Goal: Task Accomplishment & Management: Use online tool/utility

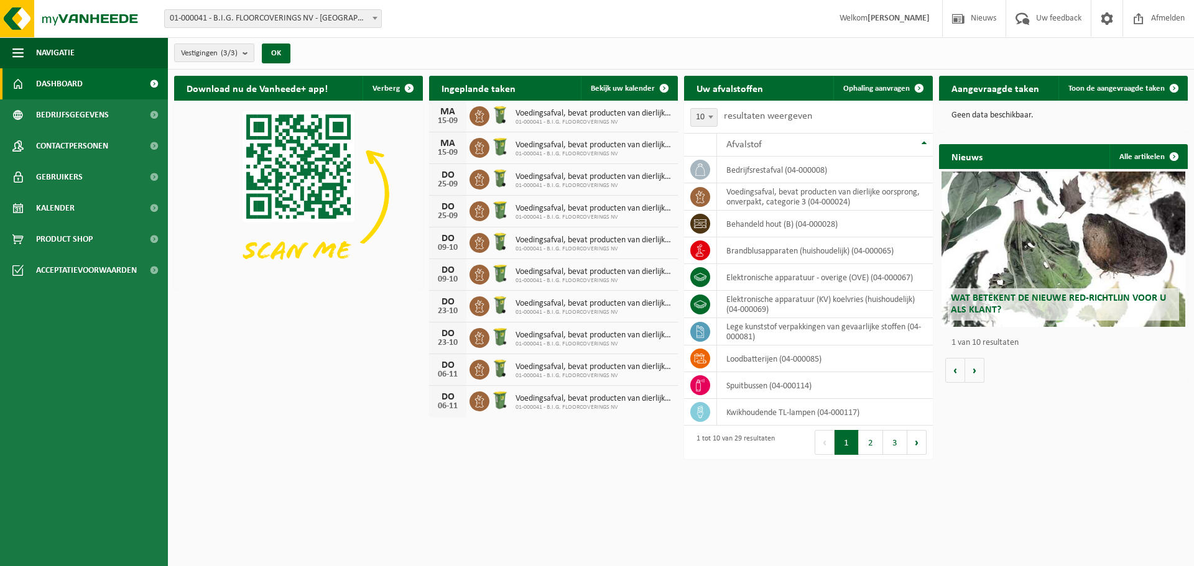
click at [316, 22] on span "01-000041 - B.I.G. FLOORCOVERINGS NV - [GEOGRAPHIC_DATA]" at bounding box center [273, 18] width 216 height 17
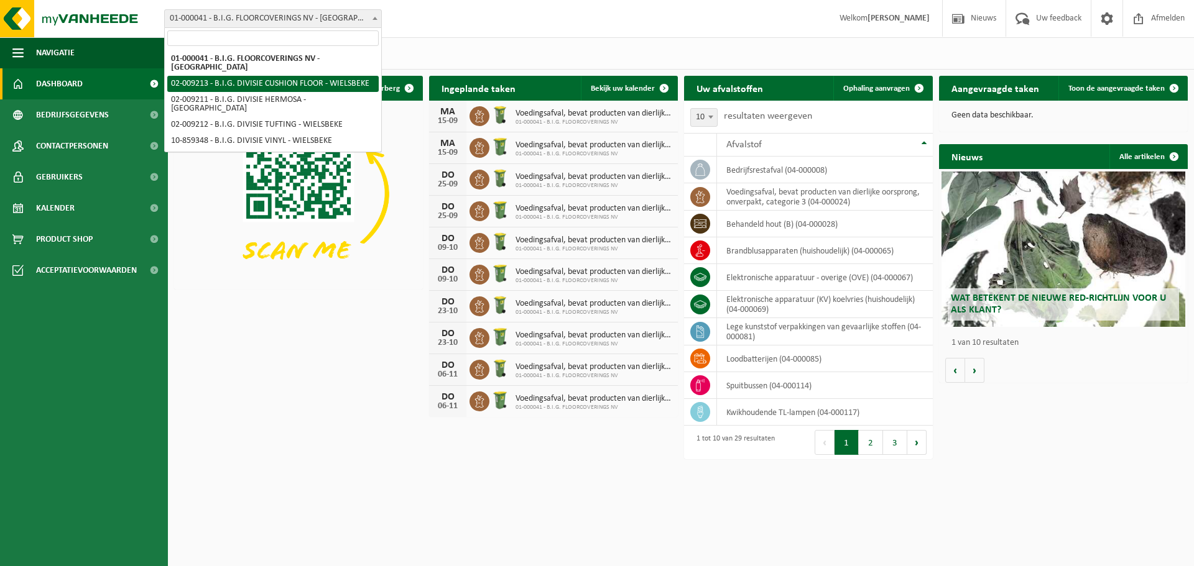
select select "1661"
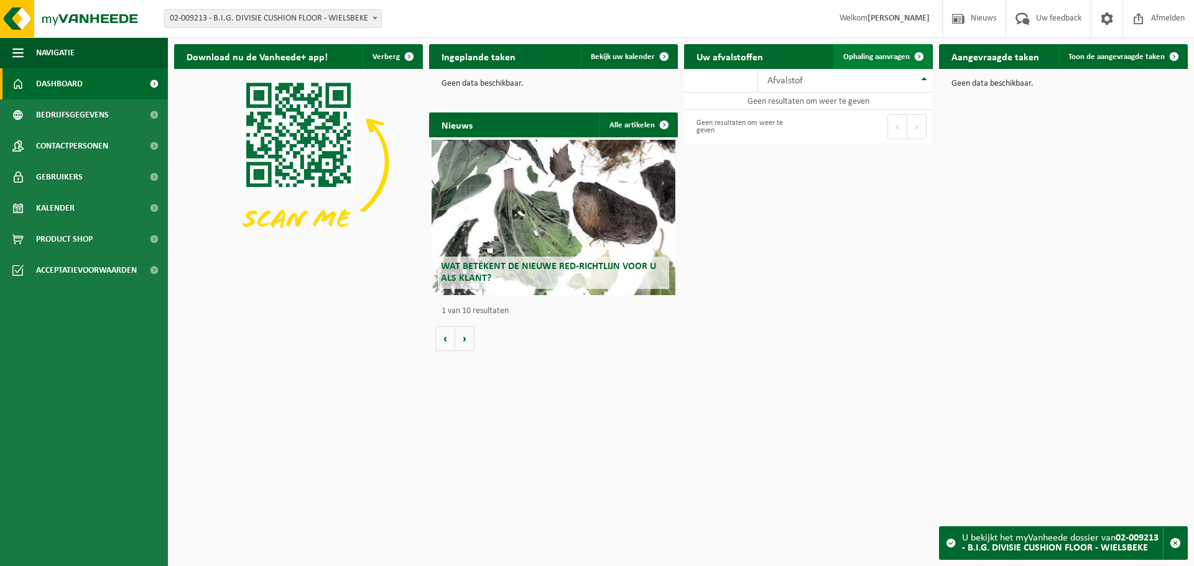
click at [869, 57] on span "Ophaling aanvragen" at bounding box center [876, 57] width 67 height 8
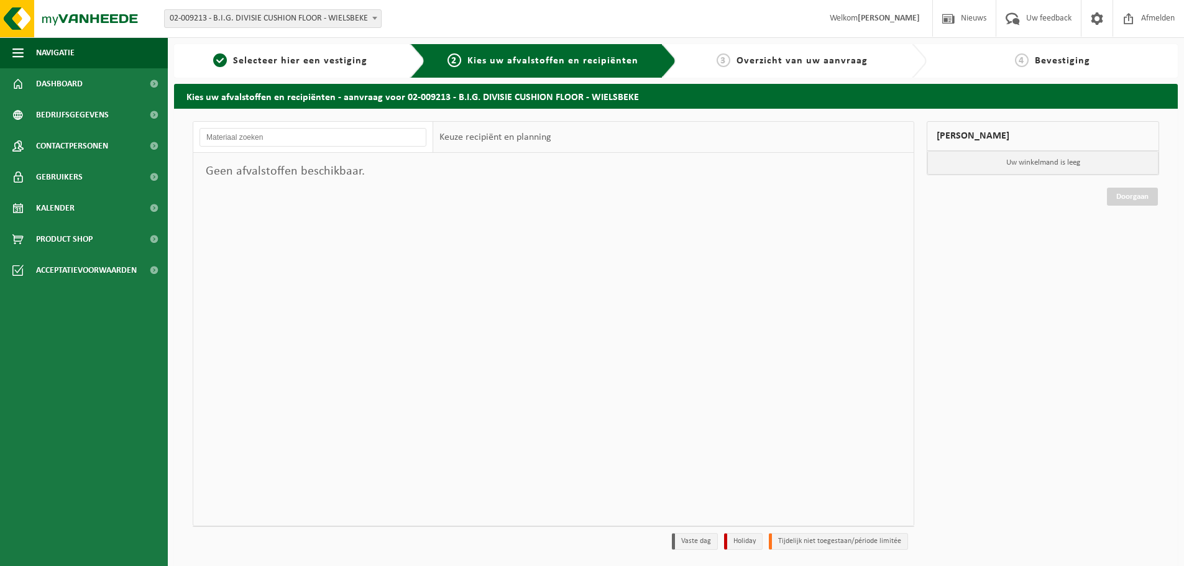
click at [293, 16] on span "02-009213 - B.I.G. DIVISIE CUSHION FLOOR - WIELSBEKE" at bounding box center [273, 18] width 216 height 17
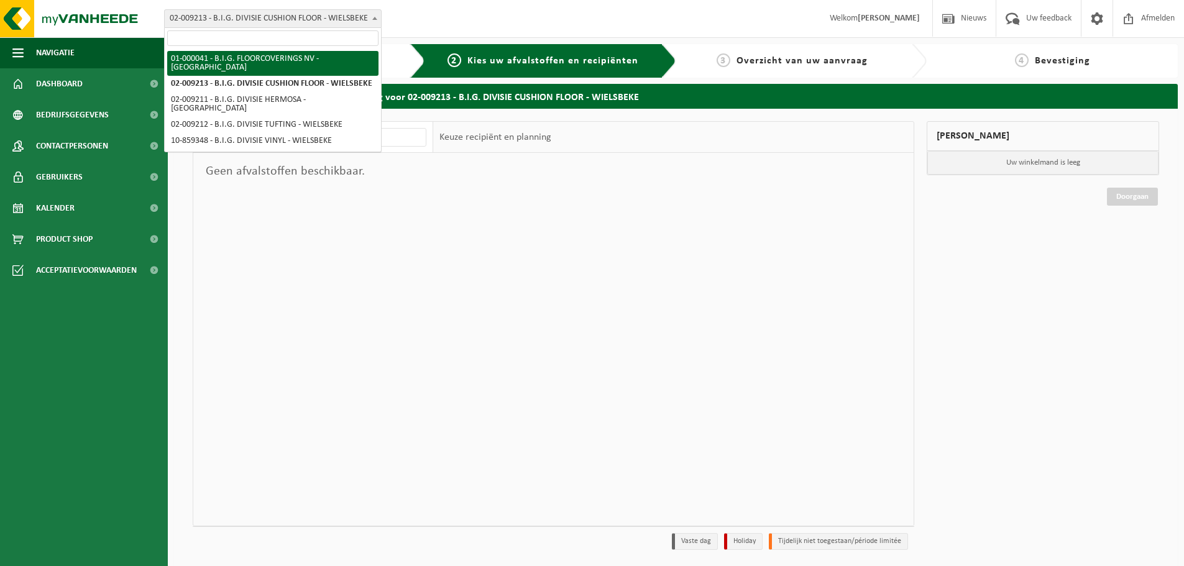
select select "9"
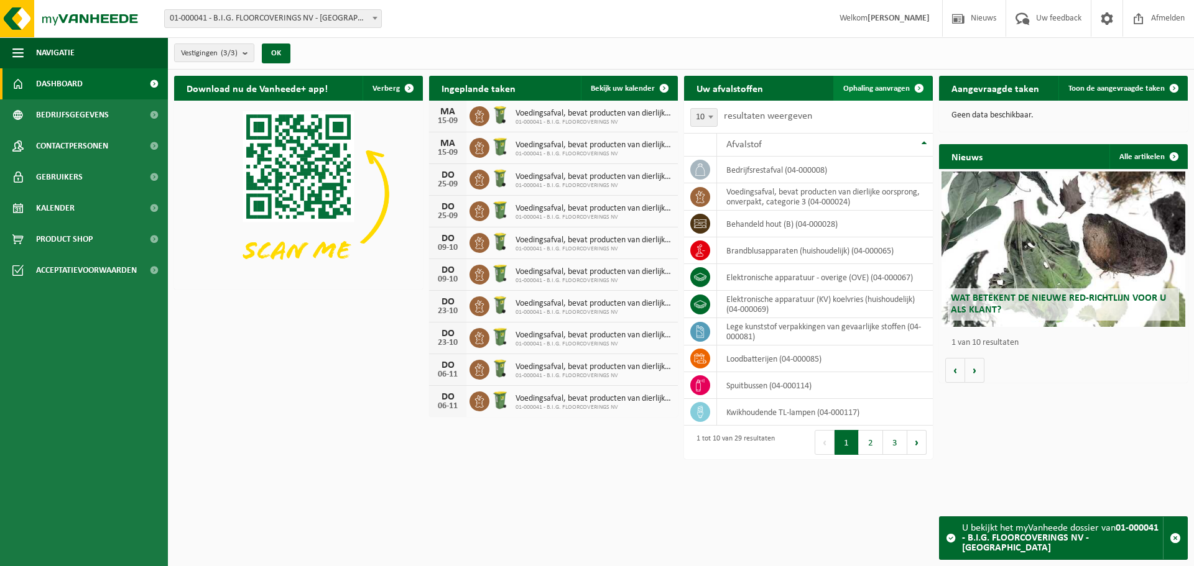
click at [878, 89] on span "Ophaling aanvragen" at bounding box center [876, 89] width 67 height 8
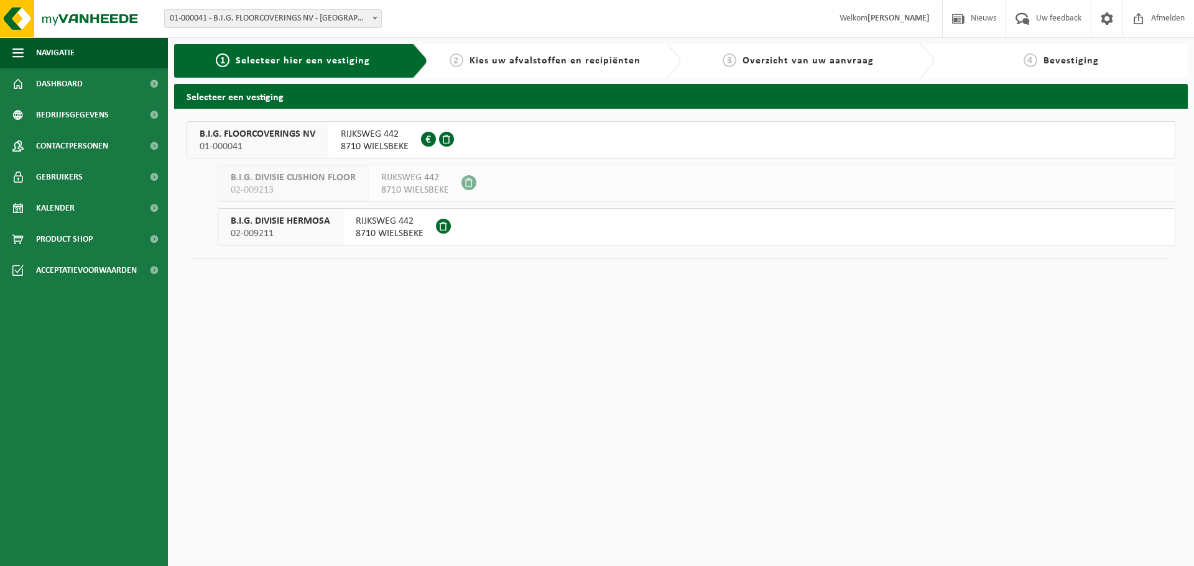
click at [384, 140] on span "8710 WIELSBEKE" at bounding box center [375, 146] width 68 height 12
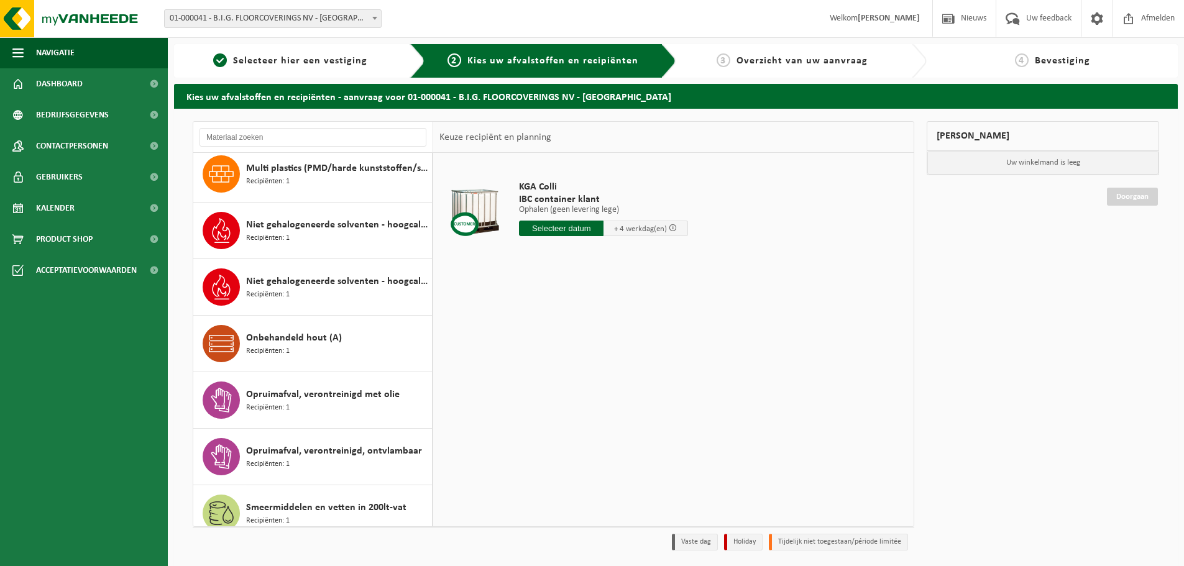
scroll to position [746, 0]
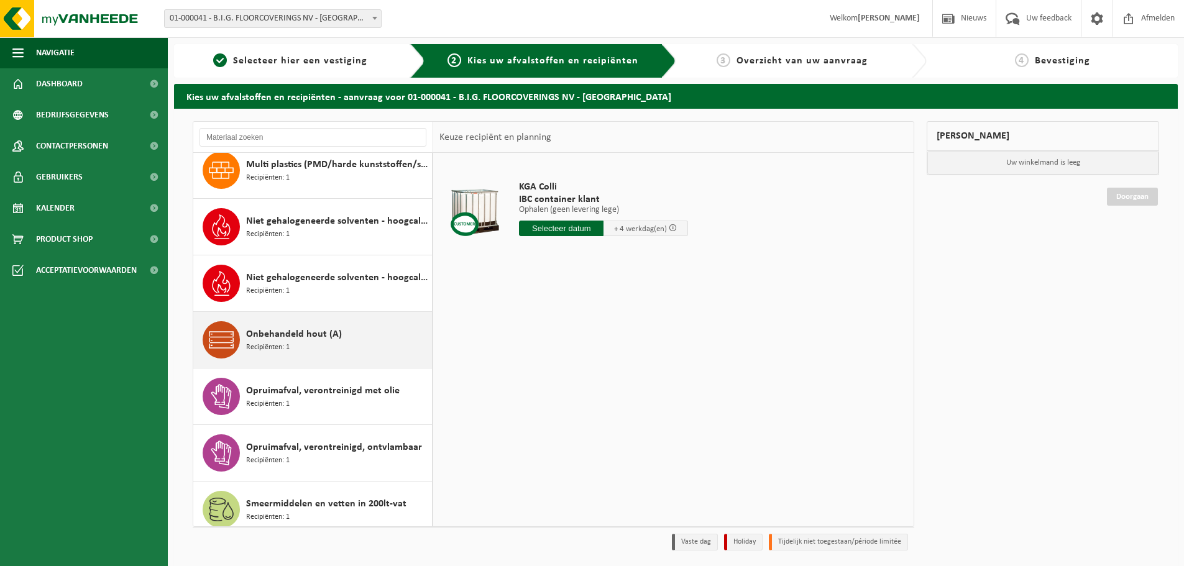
click at [349, 327] on div "Onbehandeld hout (A) Recipiënten: 1" at bounding box center [337, 339] width 183 height 37
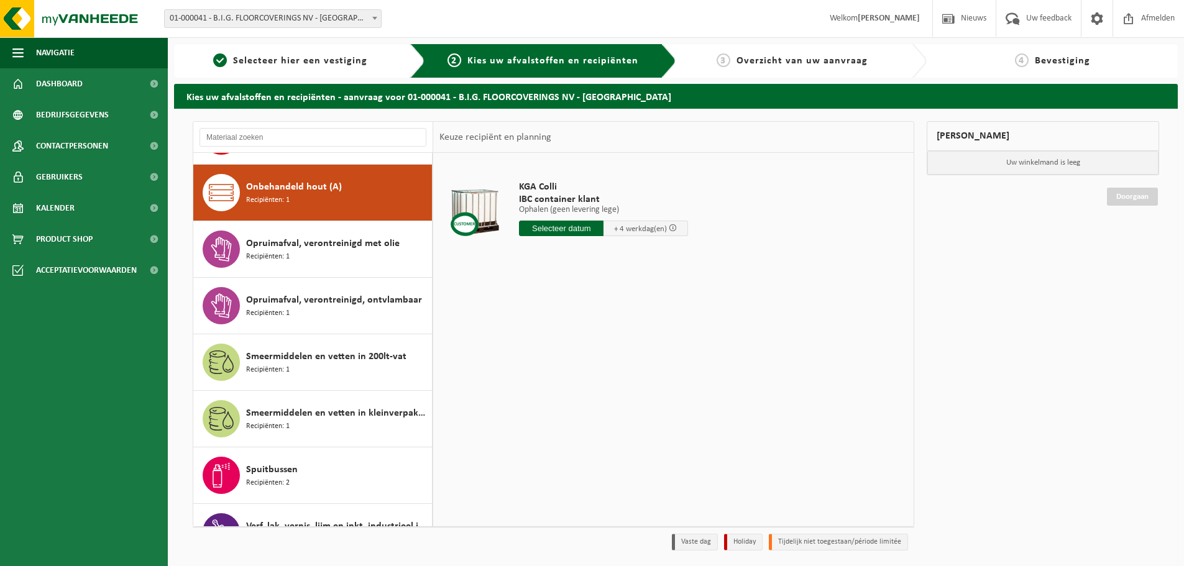
scroll to position [905, 0]
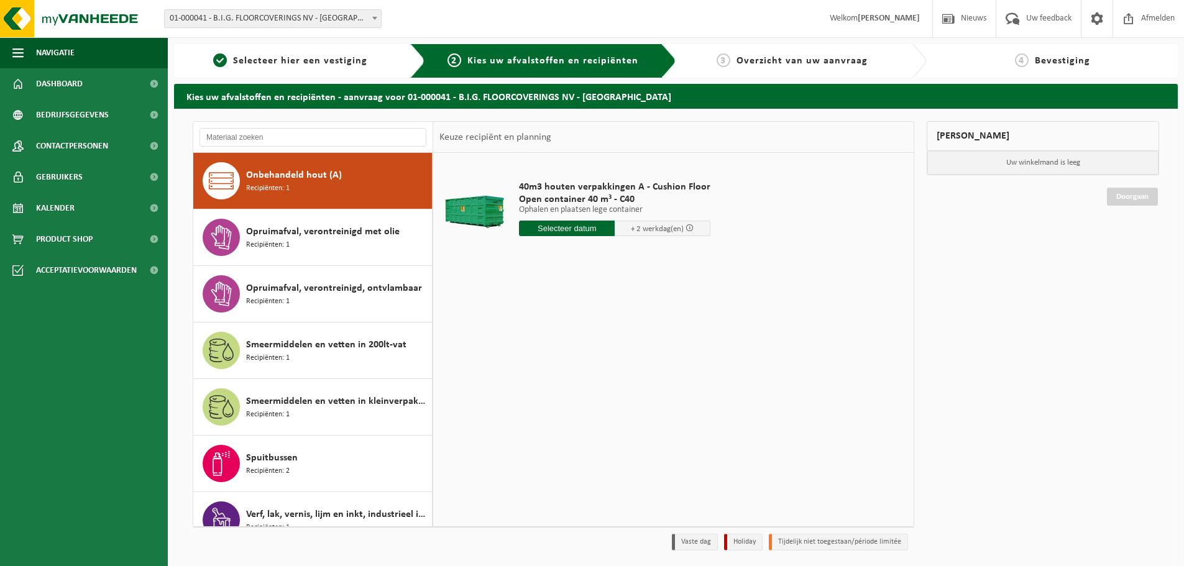
click at [581, 229] on input "text" at bounding box center [567, 229] width 96 height 16
click at [555, 339] on div "16" at bounding box center [552, 339] width 22 height 20
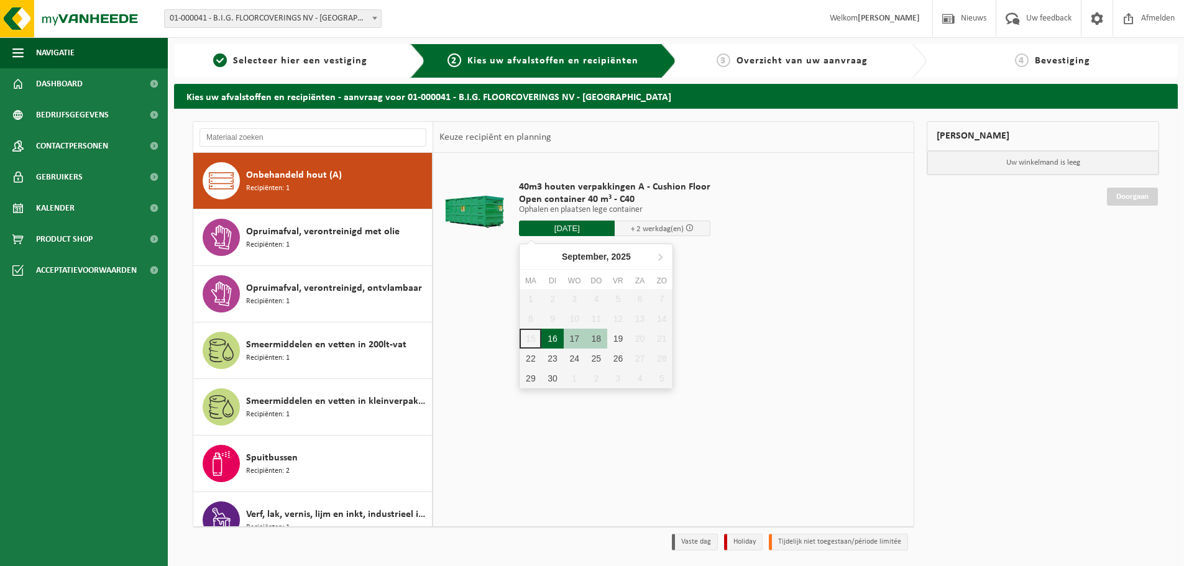
type input "Van 2025-09-16"
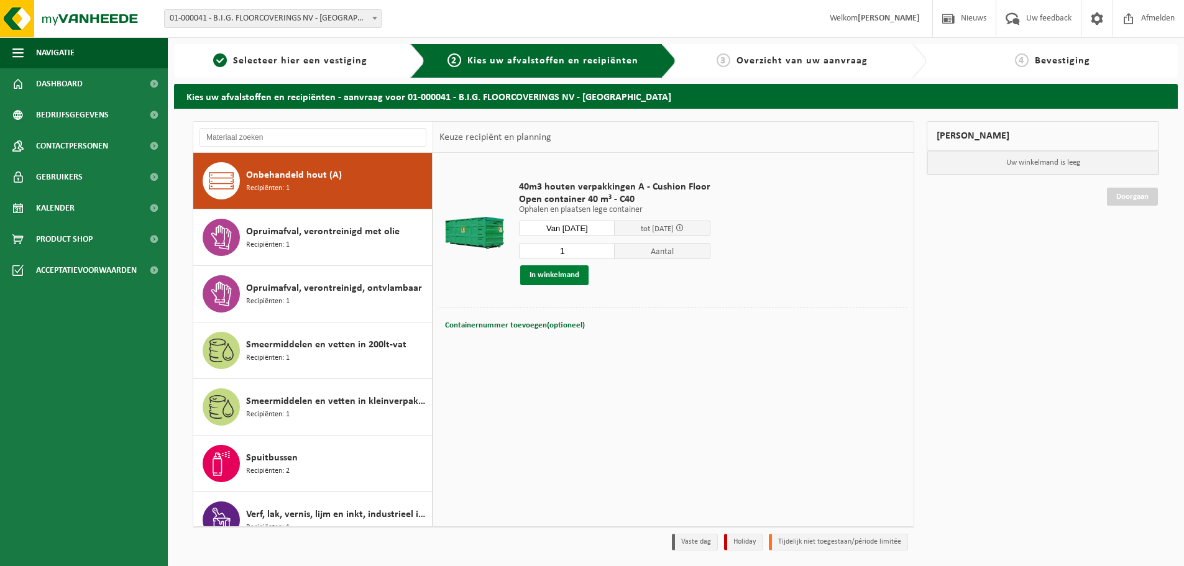
click at [571, 277] on button "In winkelmand" at bounding box center [554, 275] width 68 height 20
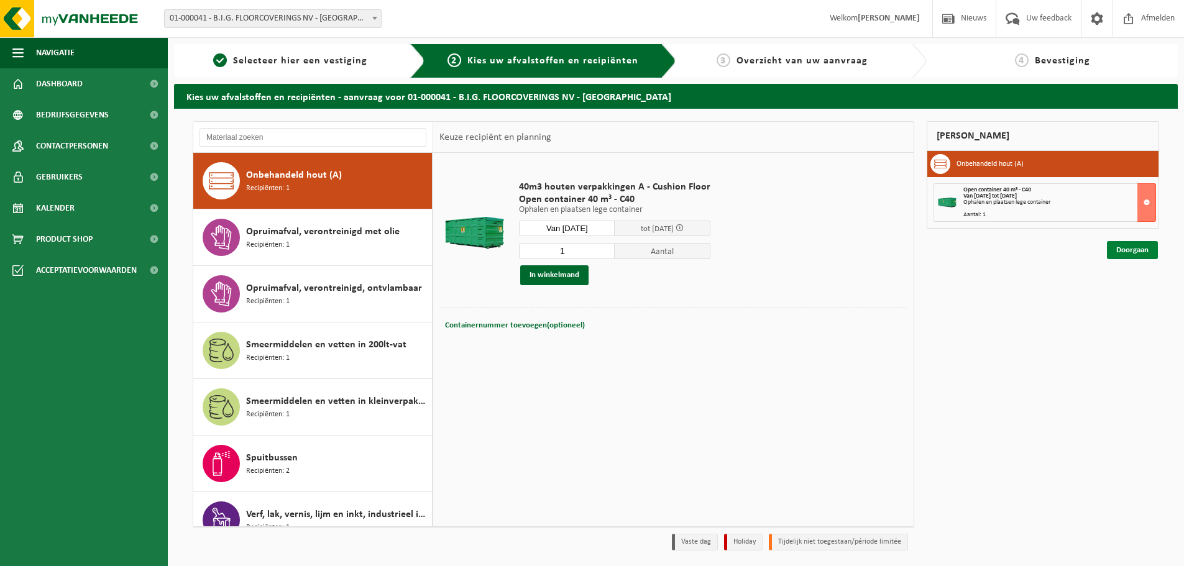
click at [1133, 247] on link "Doorgaan" at bounding box center [1132, 250] width 51 height 18
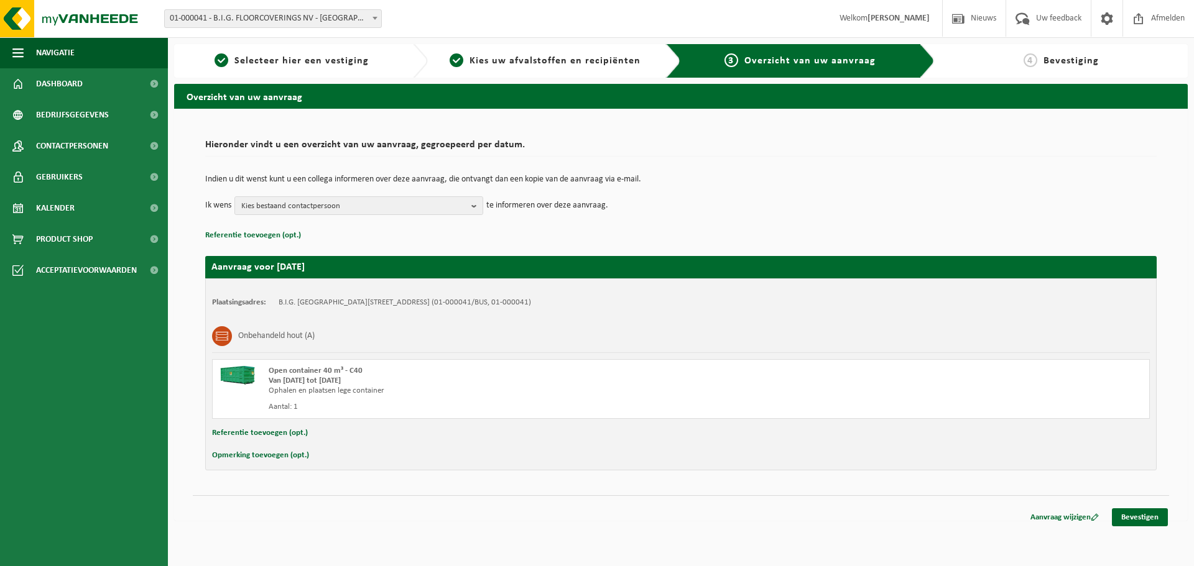
click at [271, 459] on button "Opmerking toevoegen (opt.)" at bounding box center [260, 456] width 97 height 16
click at [333, 461] on input "text" at bounding box center [705, 457] width 864 height 19
type input "ter hoogte van poort V2"
click at [324, 207] on span "Kies bestaand contactpersoon" at bounding box center [353, 206] width 225 height 19
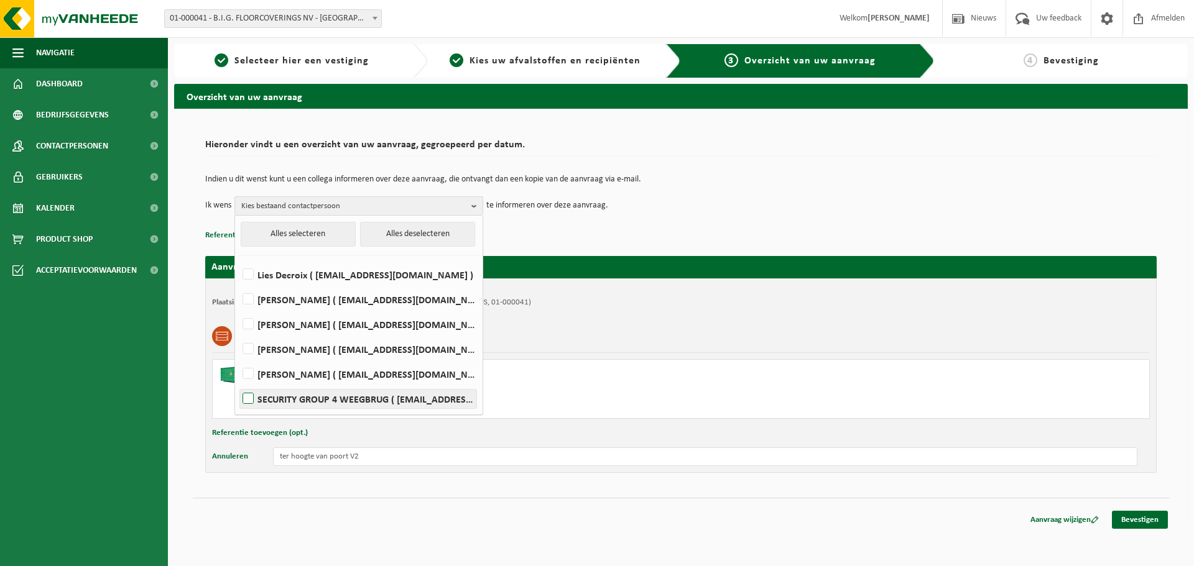
click at [293, 406] on label "SECURITY GROUP 4 WEEGBRUG ( security.group4@bintg.com )" at bounding box center [358, 399] width 236 height 19
click at [238, 384] on input "SECURITY GROUP 4 WEEGBRUG ( security.group4@bintg.com )" at bounding box center [237, 383] width 1 height 1
checkbox input "true"
click at [1127, 513] on link "Bevestigen" at bounding box center [1139, 520] width 56 height 18
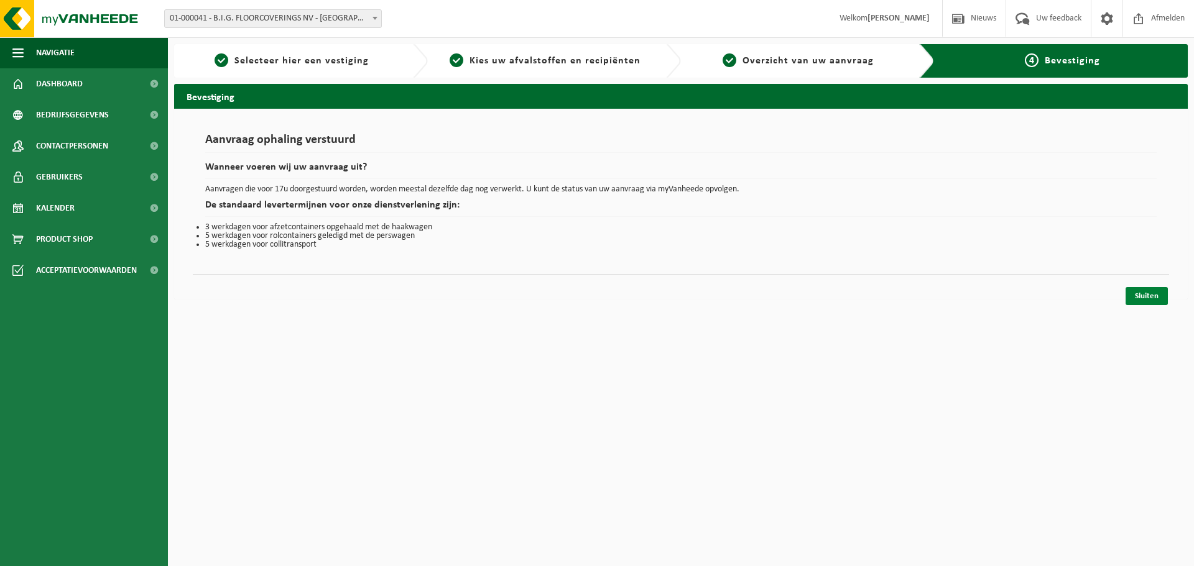
click at [1130, 297] on link "Sluiten" at bounding box center [1146, 296] width 42 height 18
